Goal: Task Accomplishment & Management: Use online tool/utility

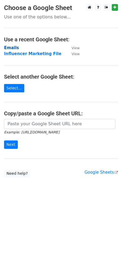
click at [12, 48] on strong "Emails" at bounding box center [11, 47] width 15 height 5
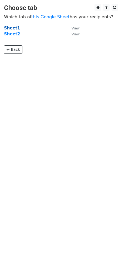
click at [14, 27] on strong "Sheet1" at bounding box center [12, 28] width 16 height 5
